Goal: Entertainment & Leisure: Consume media (video, audio)

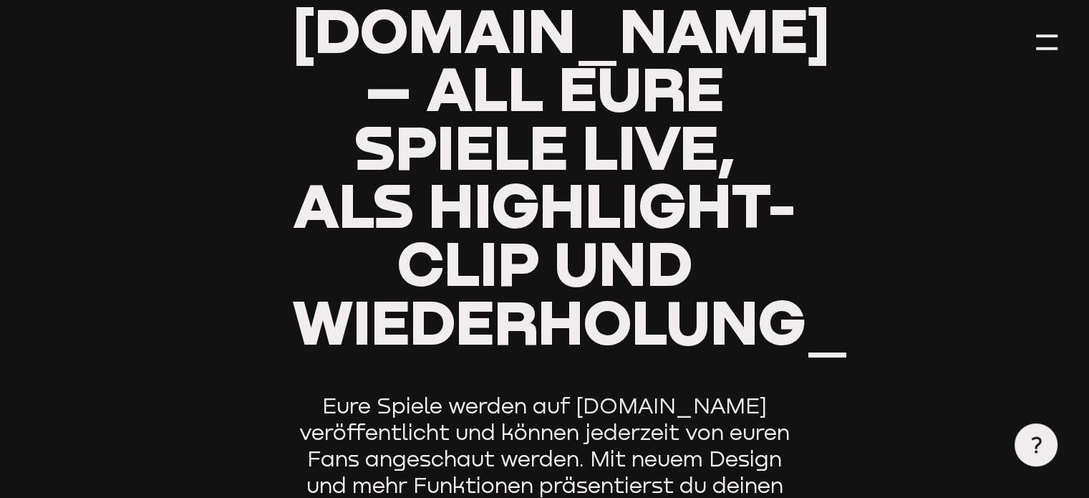
type input "0.8"
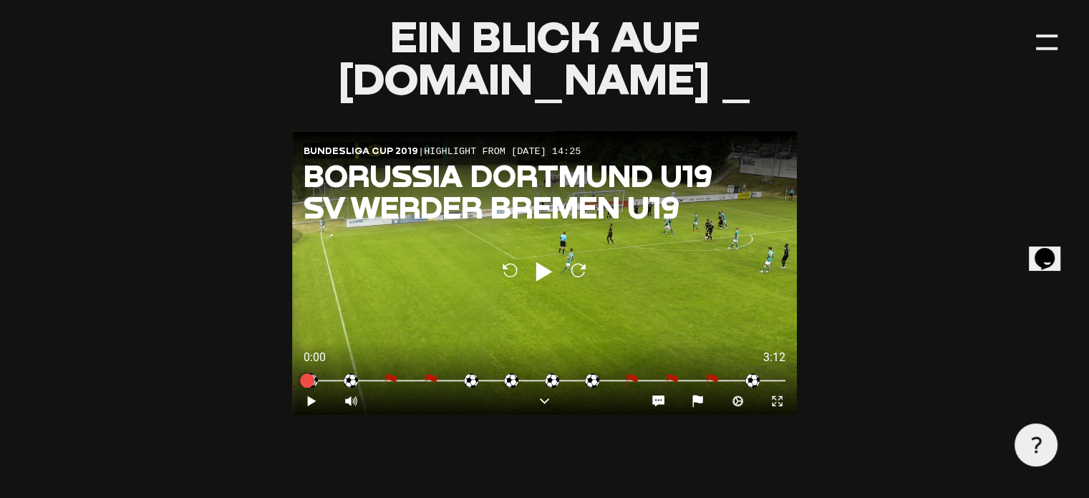
scroll to position [1361, 0]
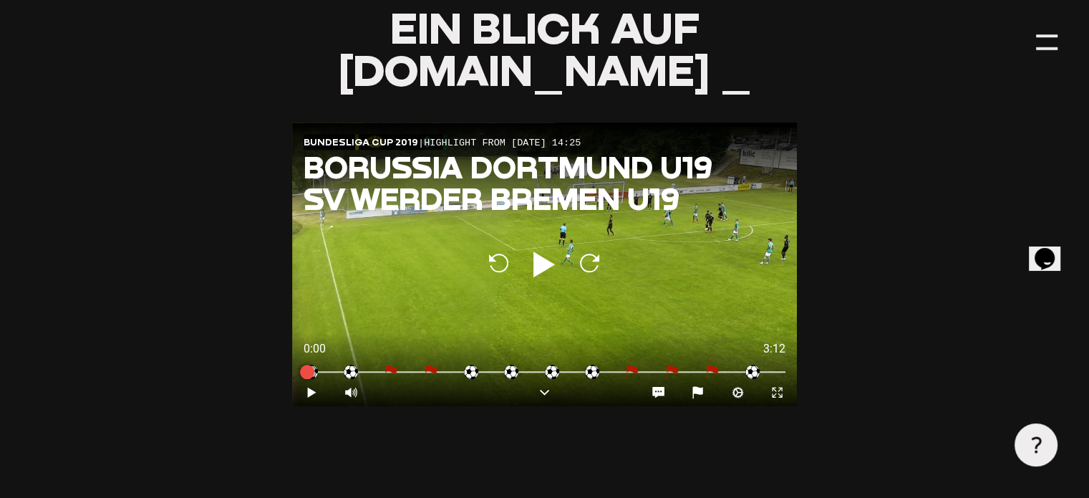
click at [531, 281] on icon "Play" at bounding box center [544, 264] width 34 height 34
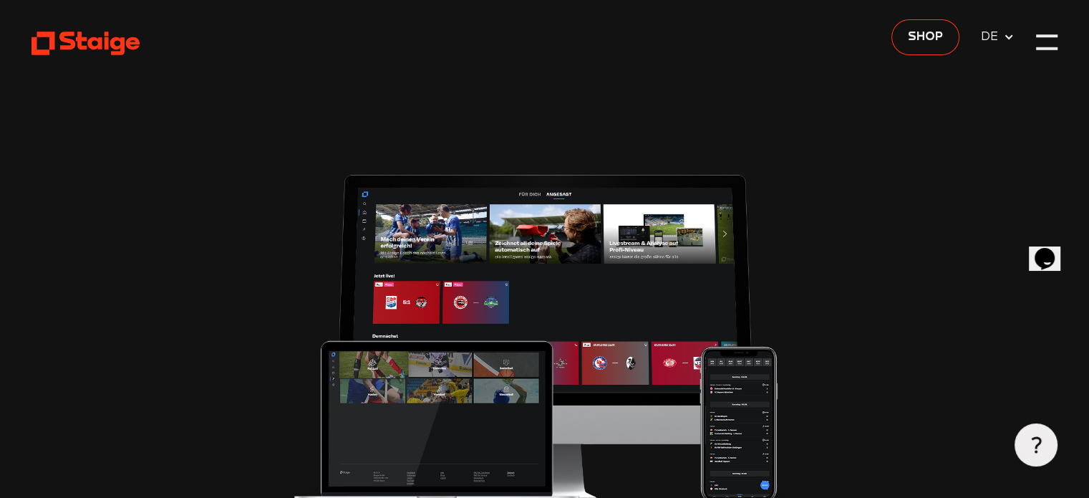
scroll to position [0, 0]
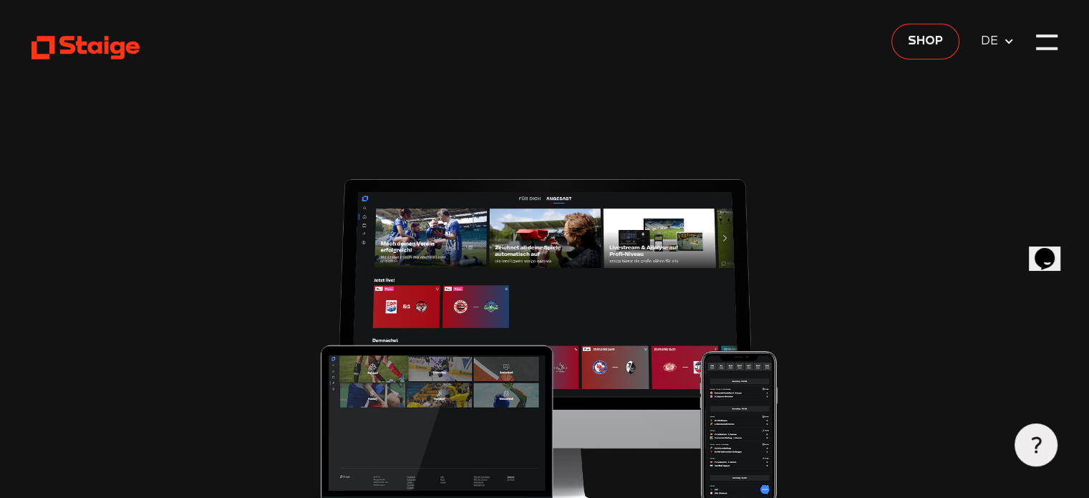
click at [1002, 39] on span "DE" at bounding box center [992, 41] width 22 height 19
click at [1008, 44] on icon at bounding box center [1008, 41] width 11 height 11
click at [933, 38] on span "Shop" at bounding box center [925, 41] width 35 height 19
